Goal: Task Accomplishment & Management: Use online tool/utility

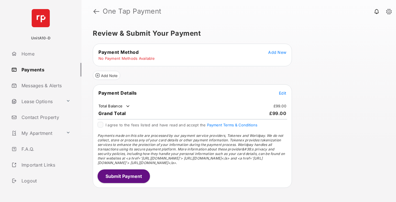
click at [277, 52] on span "Add New" at bounding box center [277, 52] width 18 height 5
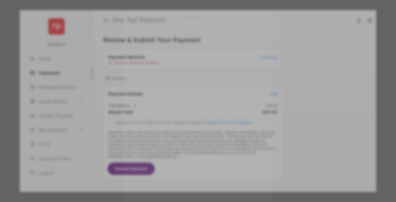
click at [197, 102] on div "BACS Direct Debit" at bounding box center [198, 102] width 127 height 11
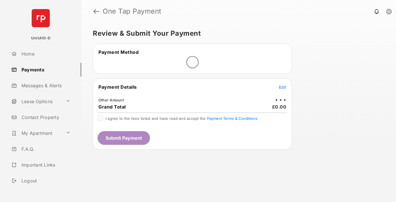
click at [282, 87] on span "Edit" at bounding box center [282, 87] width 7 height 5
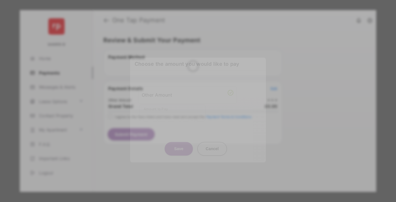
click at [187, 93] on div "Other Amount" at bounding box center [188, 95] width 92 height 10
